Goal: Transaction & Acquisition: Purchase product/service

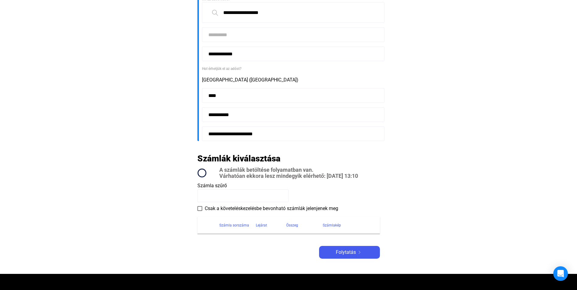
scroll to position [122, 0]
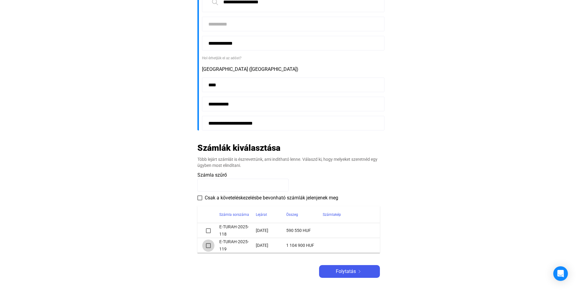
click at [206, 247] on span at bounding box center [208, 245] width 5 height 5
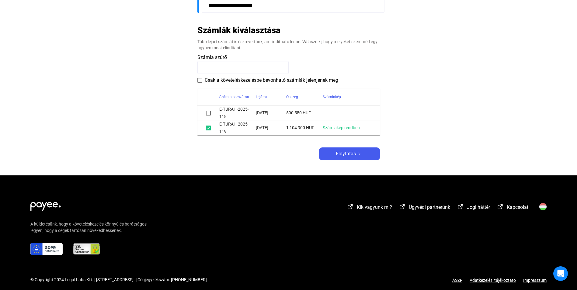
scroll to position [244, 0]
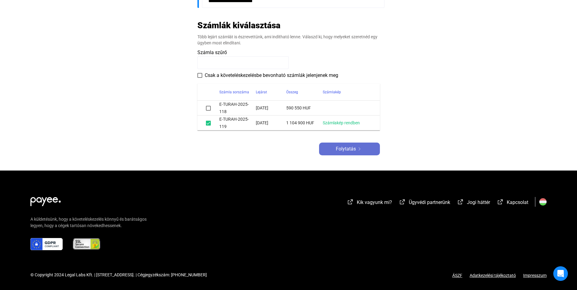
click at [338, 148] on span "Folytatás" at bounding box center [346, 148] width 20 height 7
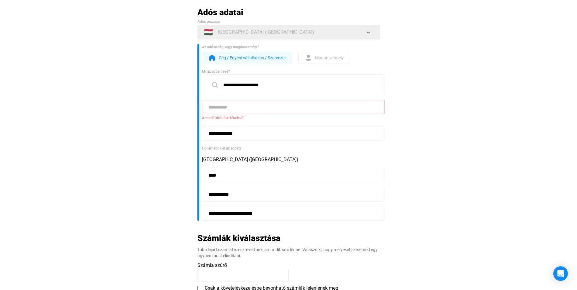
scroll to position [8, 0]
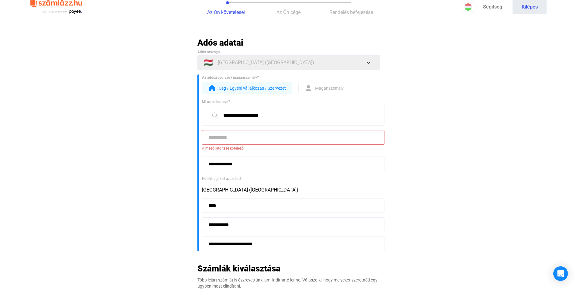
click at [251, 140] on input at bounding box center [293, 137] width 182 height 15
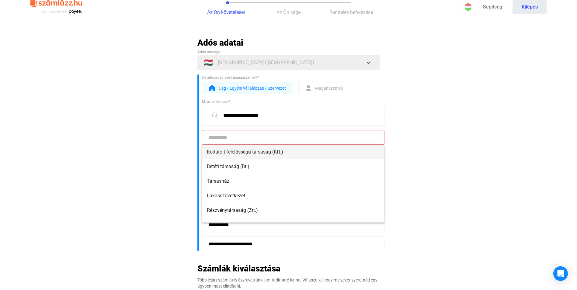
click at [252, 151] on span "Korlátolt felelősségű társaság (Kft.)" at bounding box center [293, 151] width 173 height 7
type input "**********"
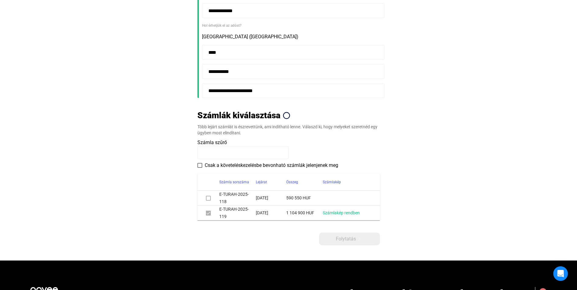
scroll to position [160, 0]
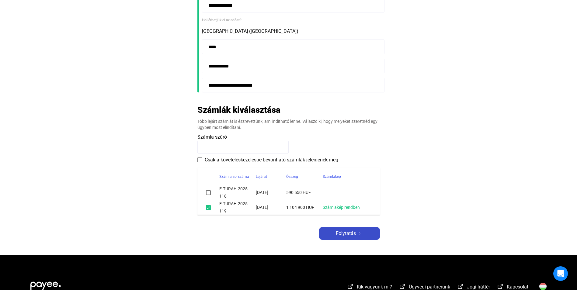
click at [364, 230] on div "Folytatás" at bounding box center [349, 233] width 57 height 7
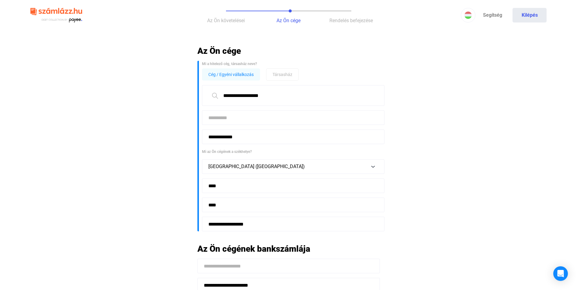
click at [282, 118] on input at bounding box center [293, 117] width 182 height 15
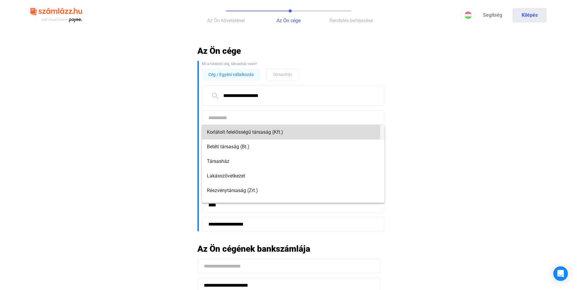
click at [282, 132] on span "Korlátolt felelősségű társaság (Kft.)" at bounding box center [293, 132] width 173 height 7
type input "**********"
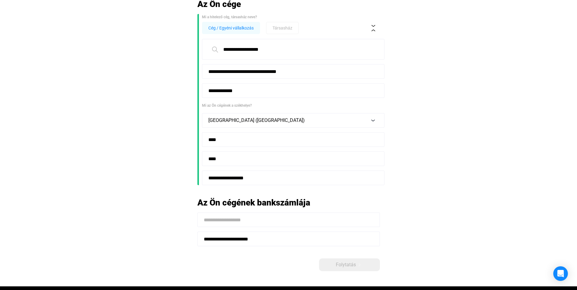
scroll to position [61, 0]
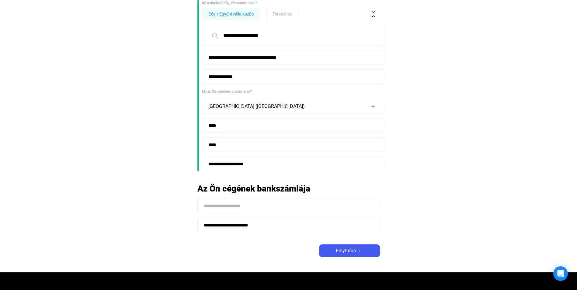
click at [333, 211] on input at bounding box center [288, 206] width 182 height 15
type input "**********"
click at [362, 252] on img at bounding box center [359, 250] width 7 height 3
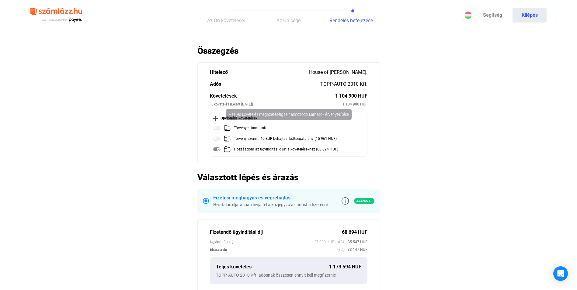
click at [218, 128] on img at bounding box center [216, 127] width 7 height 7
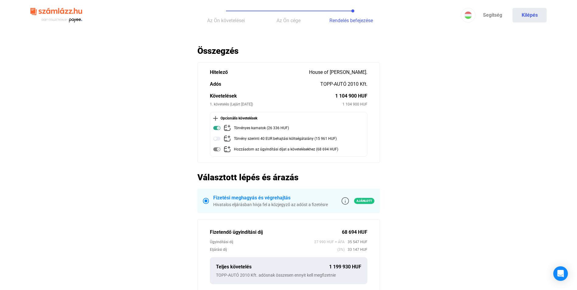
scroll to position [30, 0]
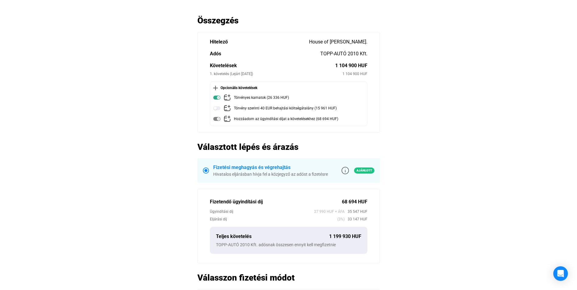
click at [207, 170] on span at bounding box center [205, 170] width 3 height 3
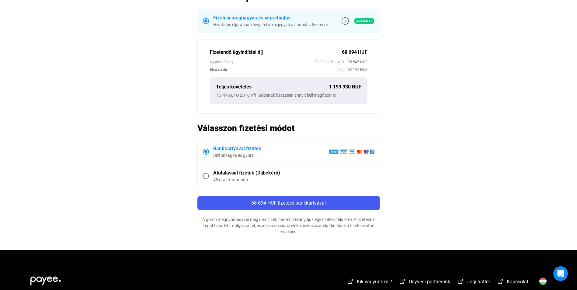
scroll to position [182, 0]
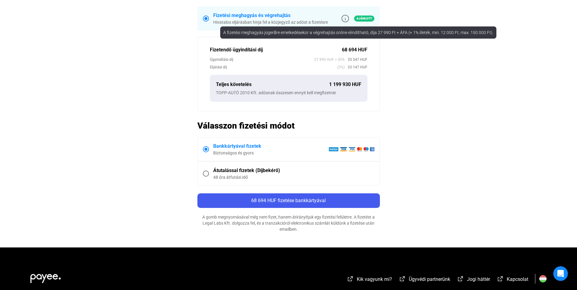
click at [345, 19] on img at bounding box center [344, 18] width 7 height 7
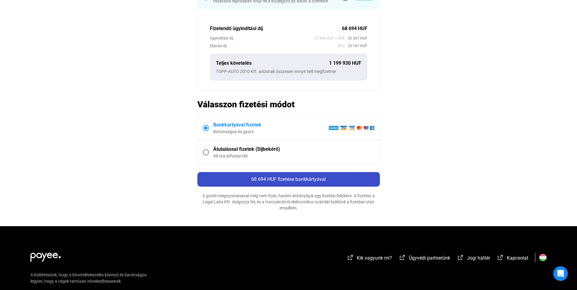
scroll to position [213, 0]
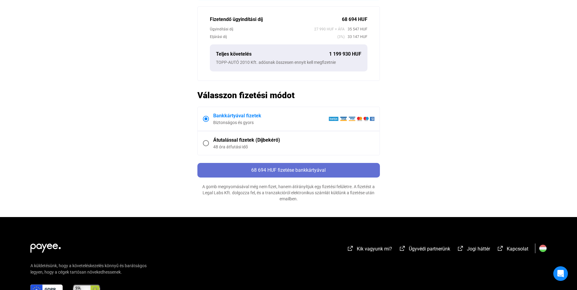
click at [288, 173] on div "68 694 HUF fizetése bankkártyával" at bounding box center [288, 170] width 179 height 7
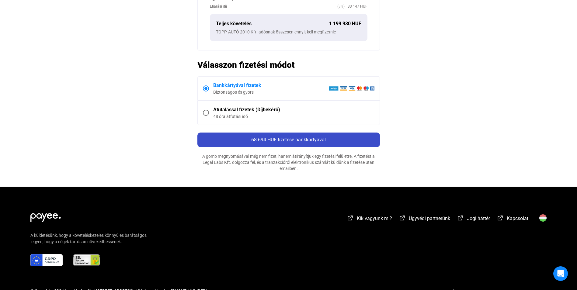
scroll to position [260, 0]
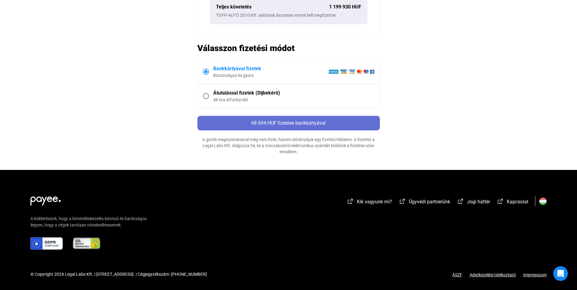
click at [299, 122] on span "68 694 HUF fizetése bankkártyával" at bounding box center [288, 123] width 74 height 6
